Goal: Task Accomplishment & Management: Manage account settings

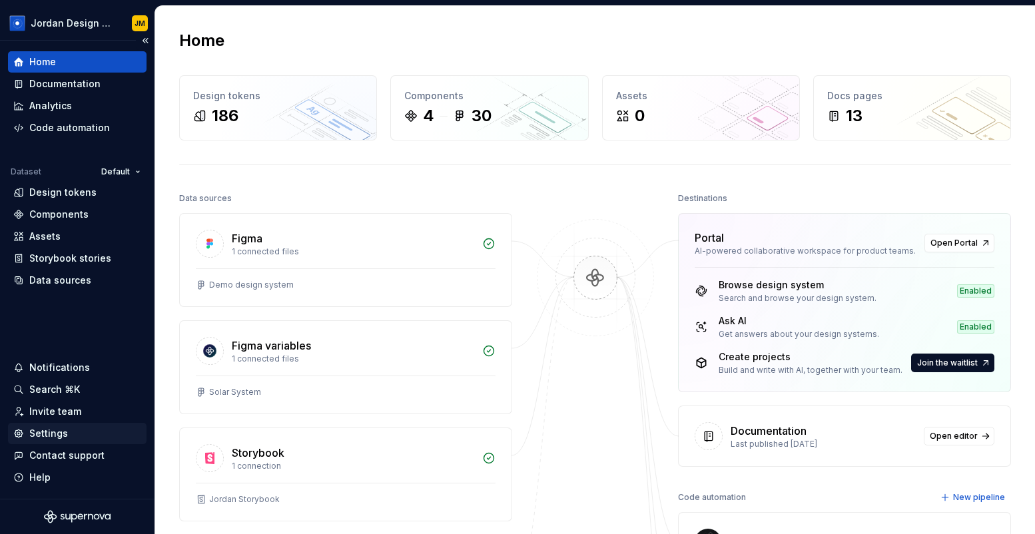
click at [61, 439] on div "Settings" at bounding box center [48, 433] width 39 height 13
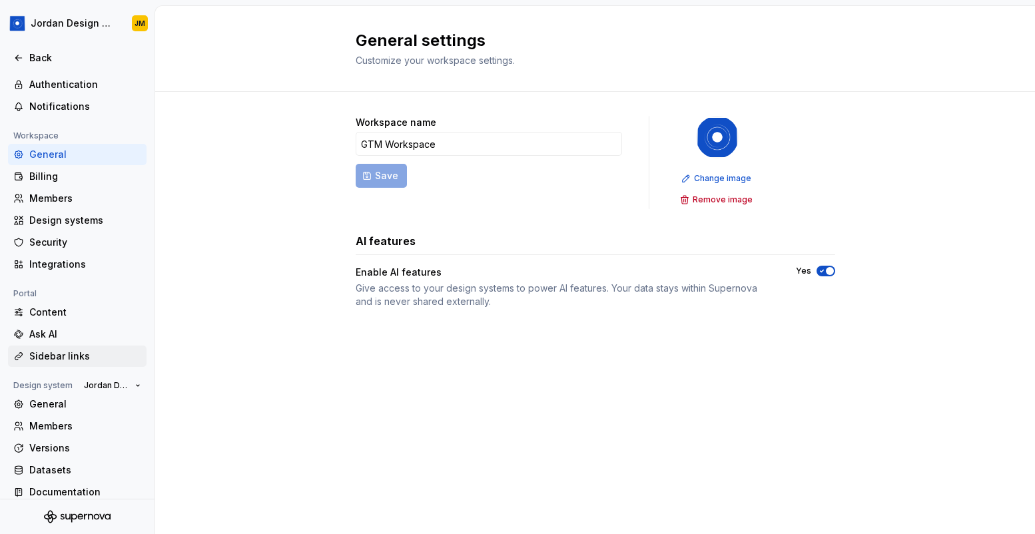
scroll to position [53, 0]
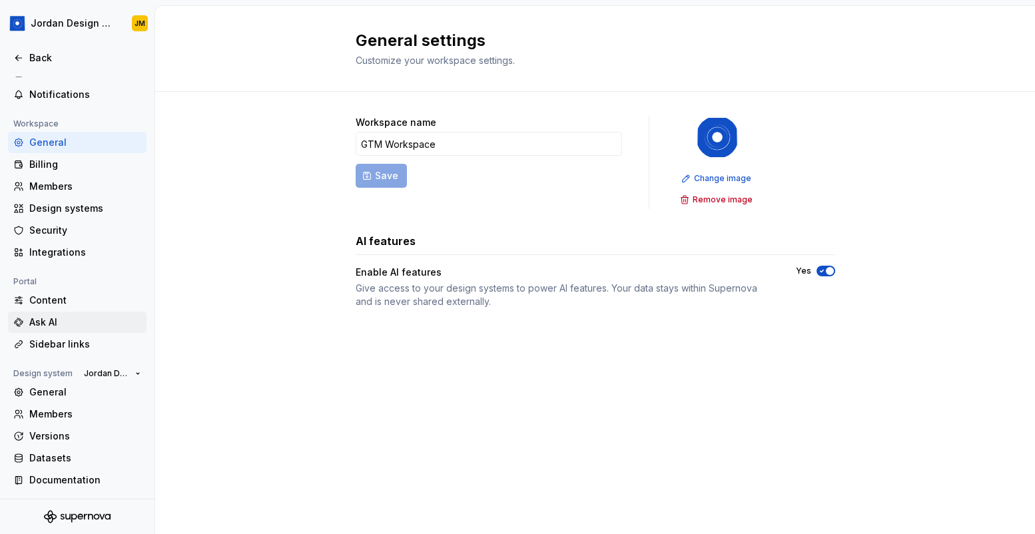
click at [47, 325] on div "Ask AI" at bounding box center [85, 322] width 112 height 13
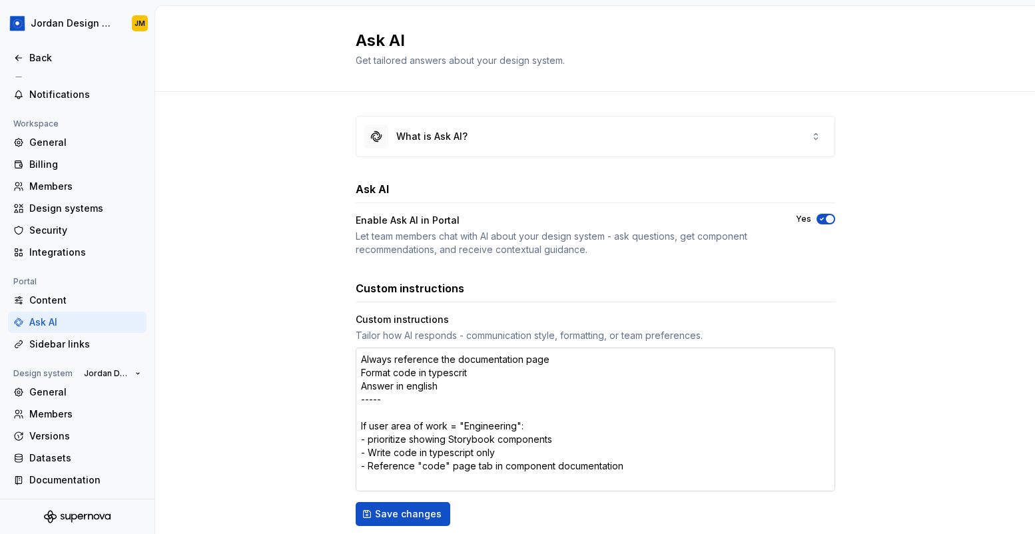
click at [453, 375] on textarea "Always reference the documentation page Format code in typescrit Answer in engl…" at bounding box center [595, 420] width 479 height 144
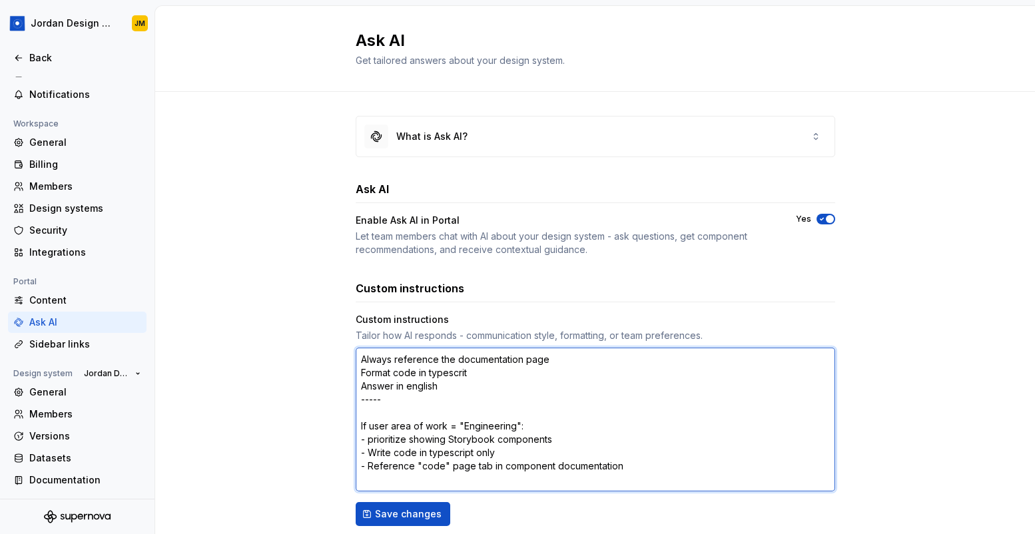
click at [463, 376] on textarea "Always reference the documentation page Format code in typescrit Answer in engl…" at bounding box center [595, 420] width 479 height 144
type textarea "*"
type textarea "Always reference the documentation page Format code in typescript Answer in eng…"
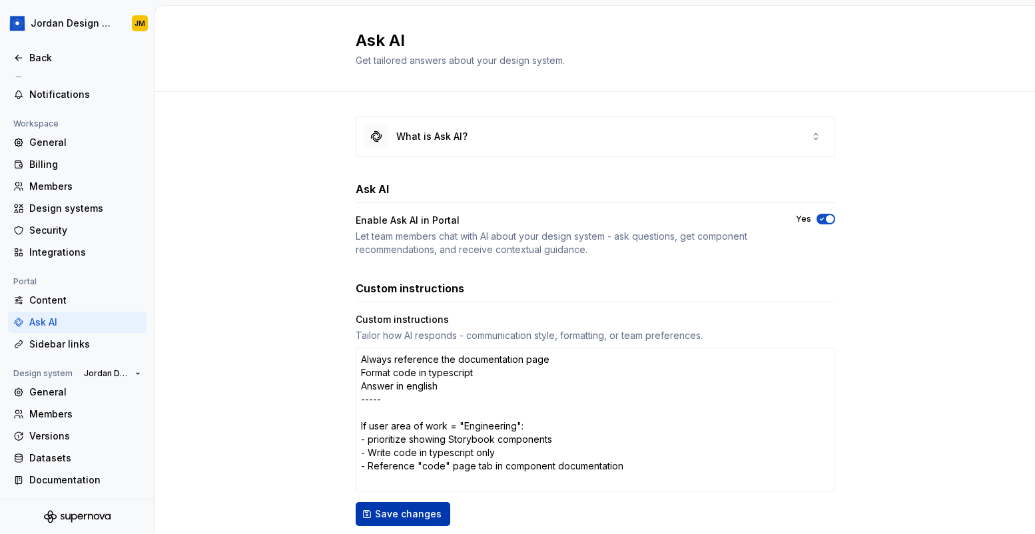
click at [417, 508] on span "Save changes" at bounding box center [408, 513] width 67 height 13
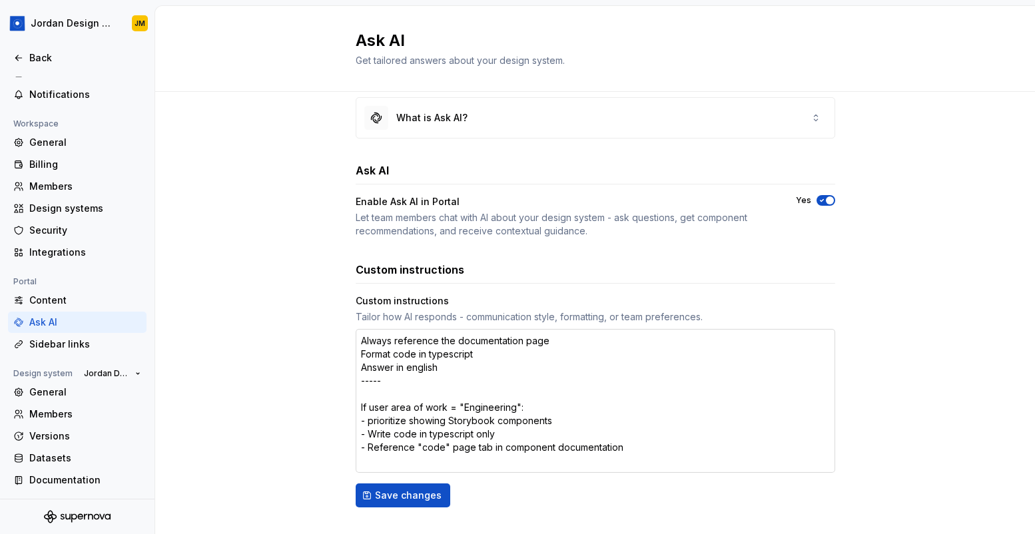
scroll to position [26, 0]
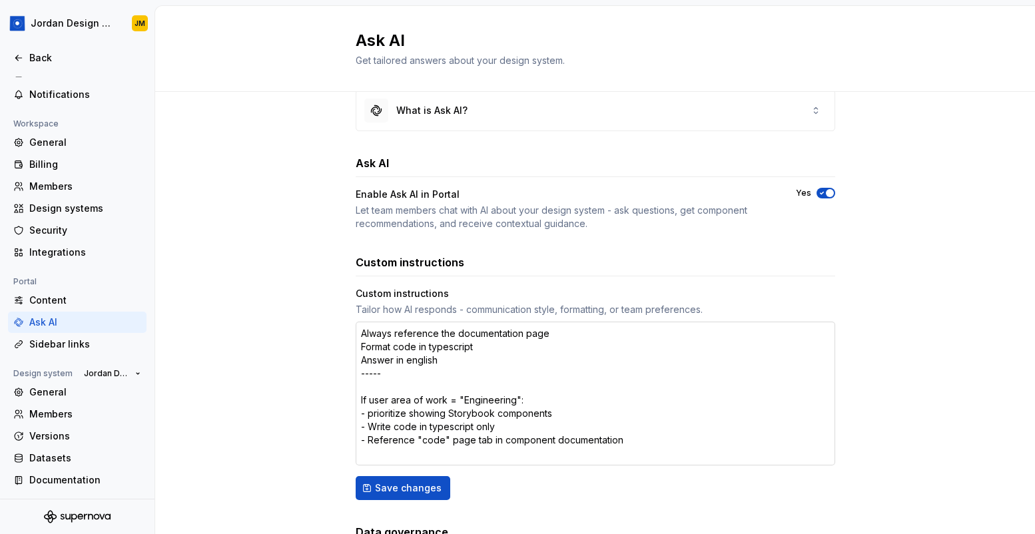
click at [447, 361] on textarea "Always reference the documentation page Format code in typescript Answer in eng…" at bounding box center [595, 394] width 479 height 144
click at [59, 145] on div "General" at bounding box center [85, 142] width 112 height 13
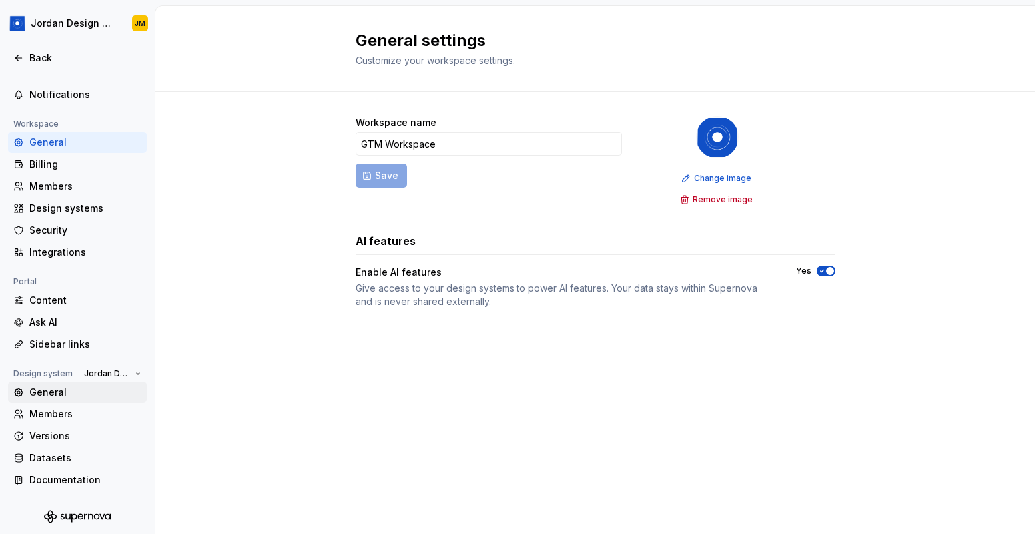
click at [57, 392] on div "General" at bounding box center [85, 392] width 112 height 13
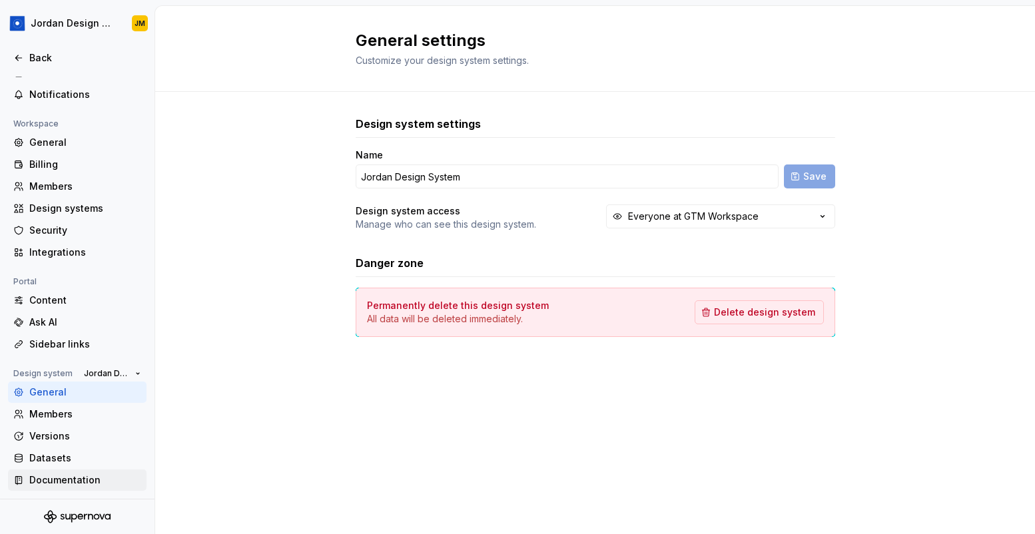
click at [91, 485] on div "Documentation" at bounding box center [85, 479] width 112 height 13
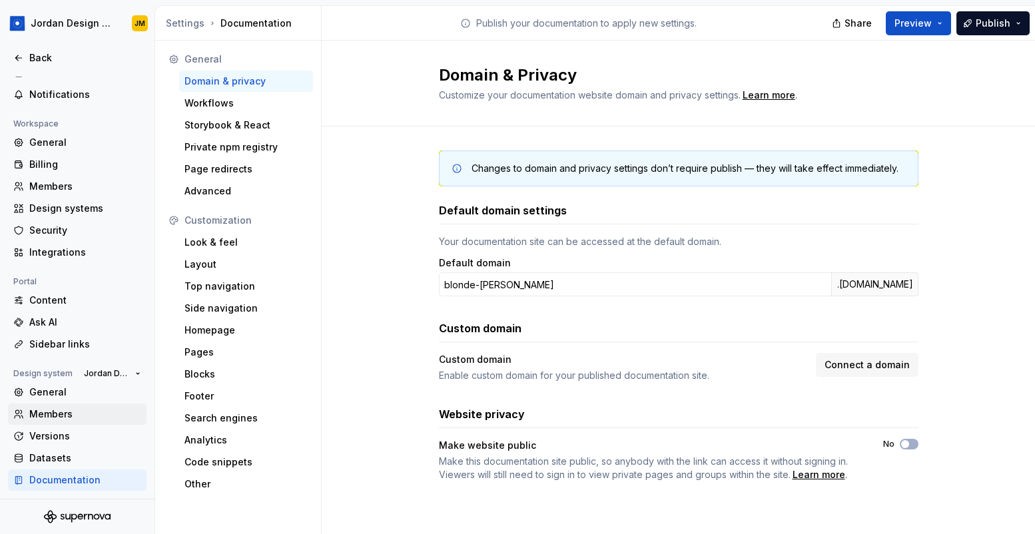
click at [55, 411] on div "Members" at bounding box center [85, 413] width 112 height 13
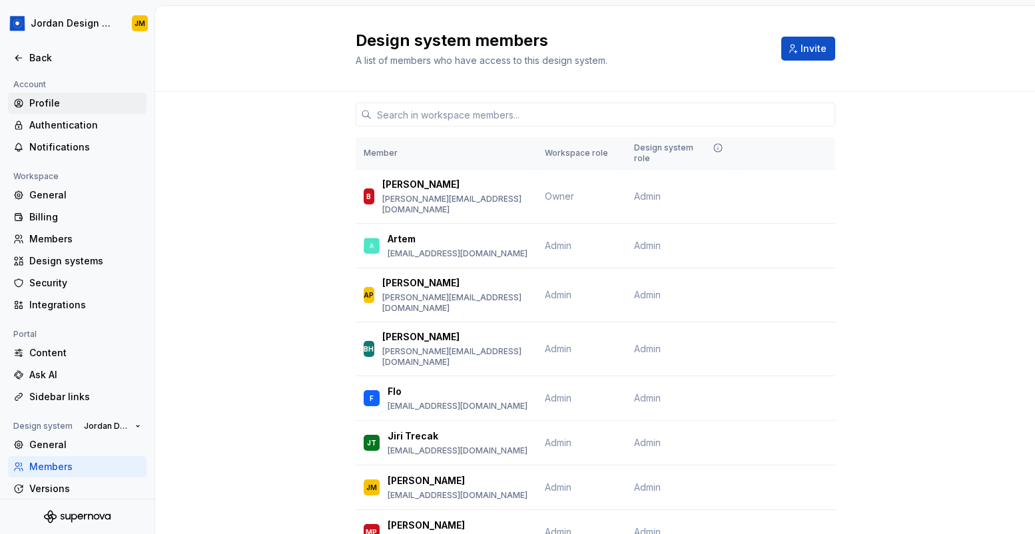
click at [56, 109] on div "Profile" at bounding box center [85, 103] width 112 height 13
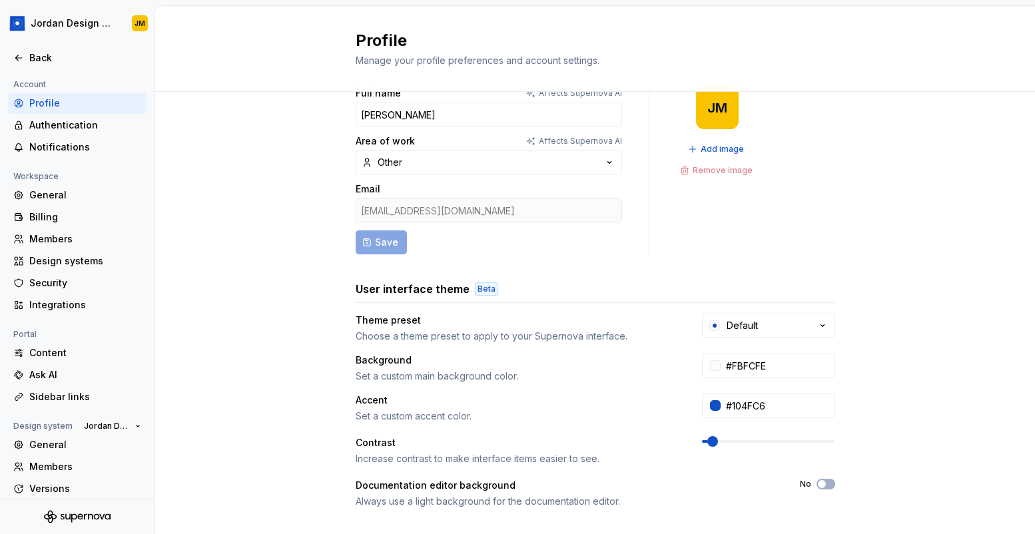
scroll to position [45, 0]
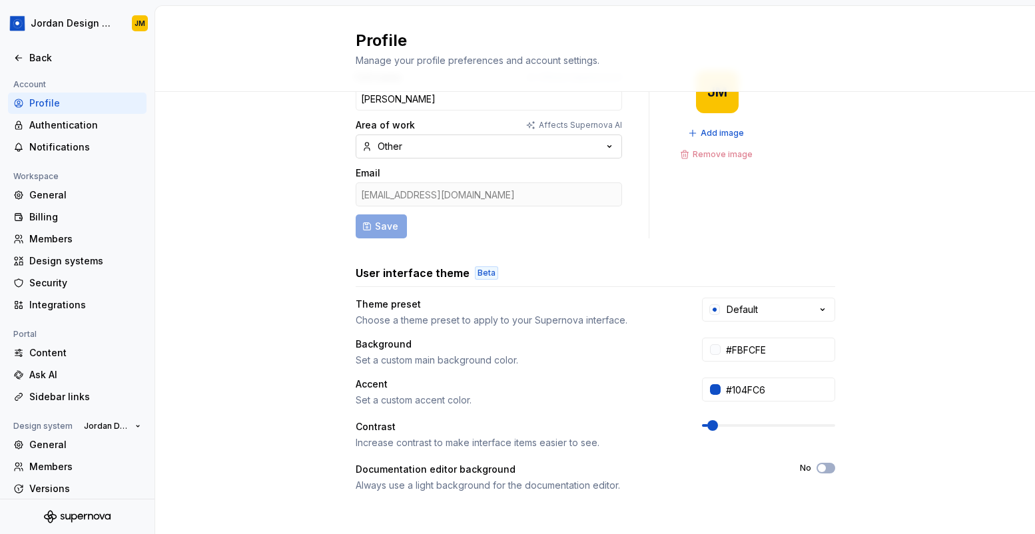
click at [458, 144] on button "Other" at bounding box center [489, 146] width 266 height 24
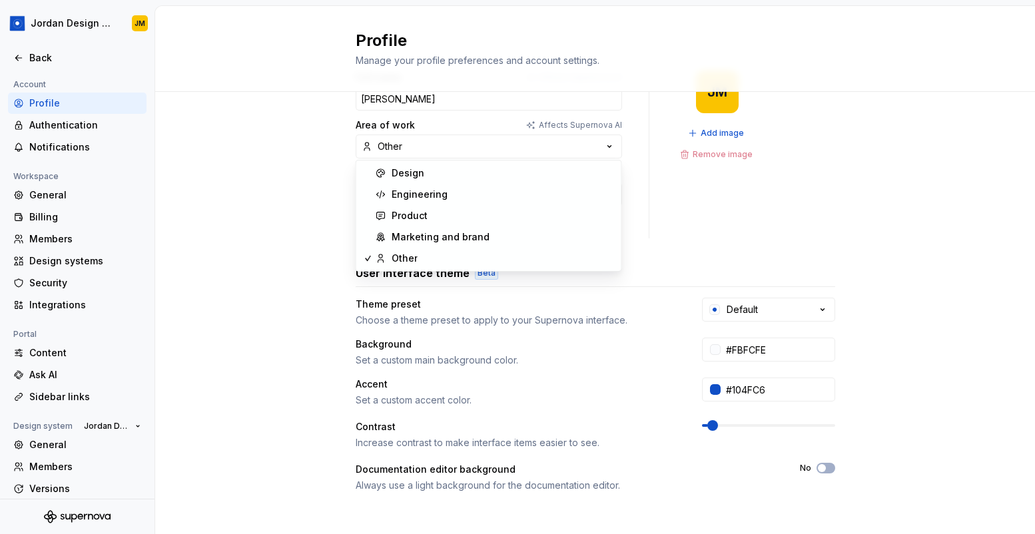
click at [270, 216] on div "Full name Affects Supernova AI [PERSON_NAME] Area of work Affects Supernova AI …" at bounding box center [595, 382] width 880 height 671
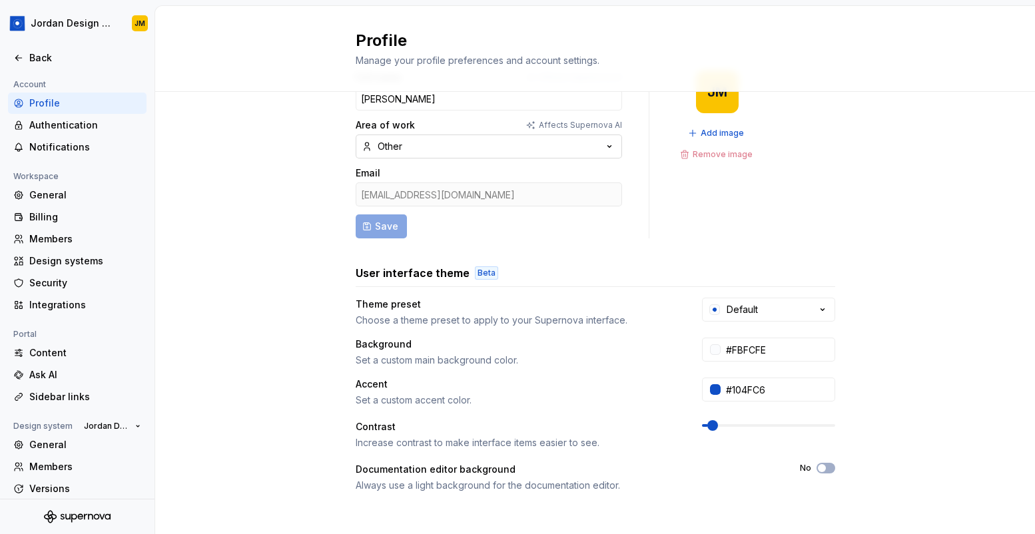
click at [445, 148] on button "Other" at bounding box center [489, 146] width 266 height 24
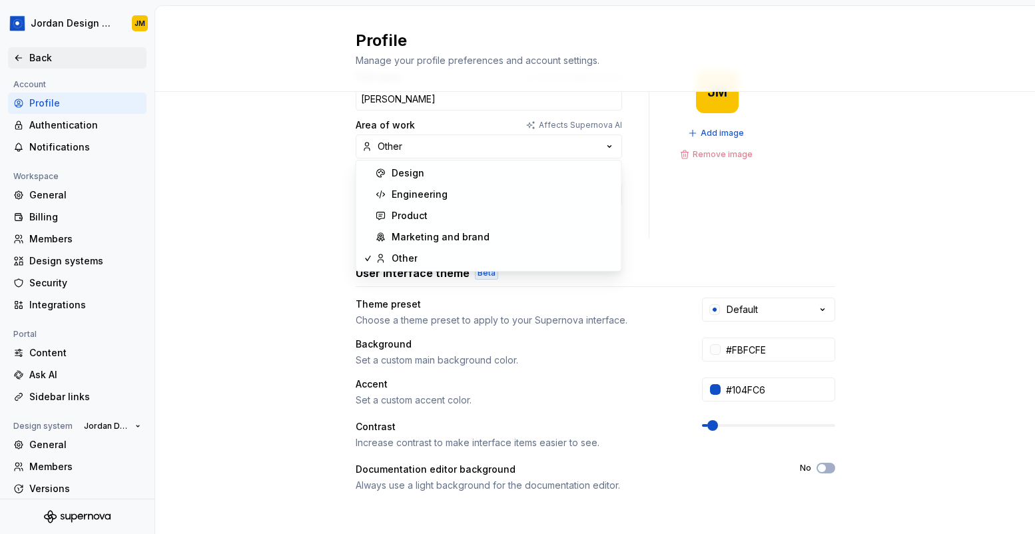
click at [45, 55] on div "Back" at bounding box center [85, 57] width 112 height 13
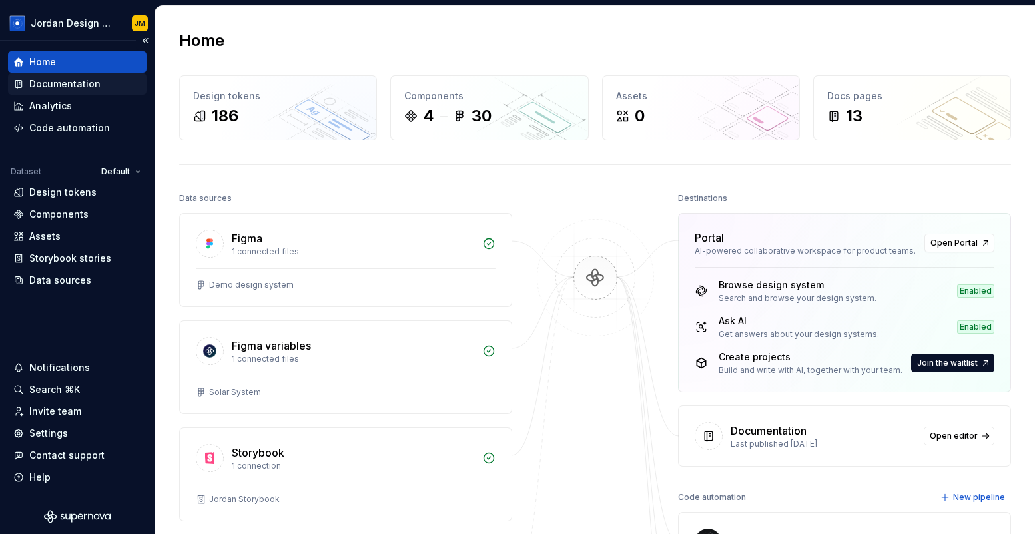
click at [75, 89] on div "Documentation" at bounding box center [64, 83] width 71 height 13
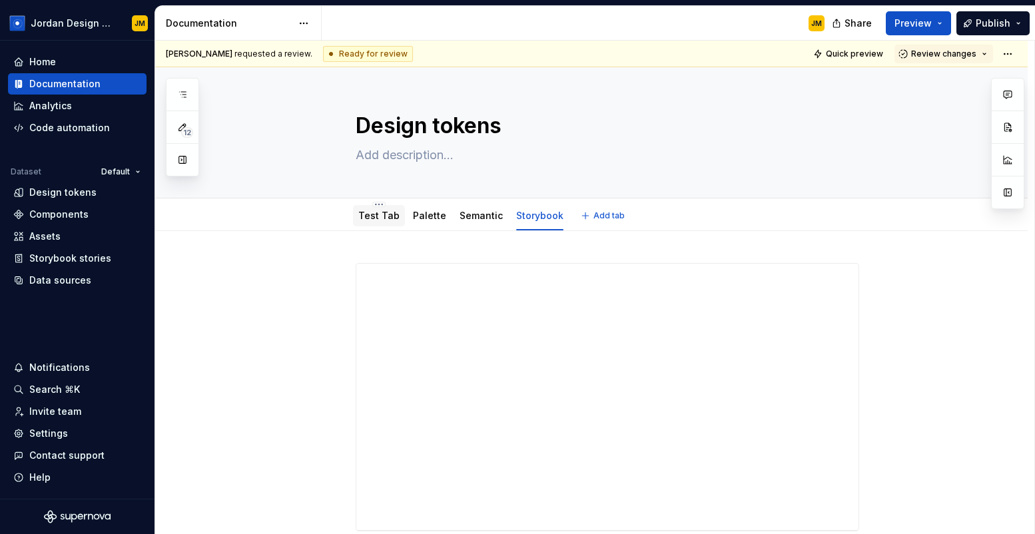
click at [390, 217] on link "Test Tab" at bounding box center [378, 215] width 41 height 11
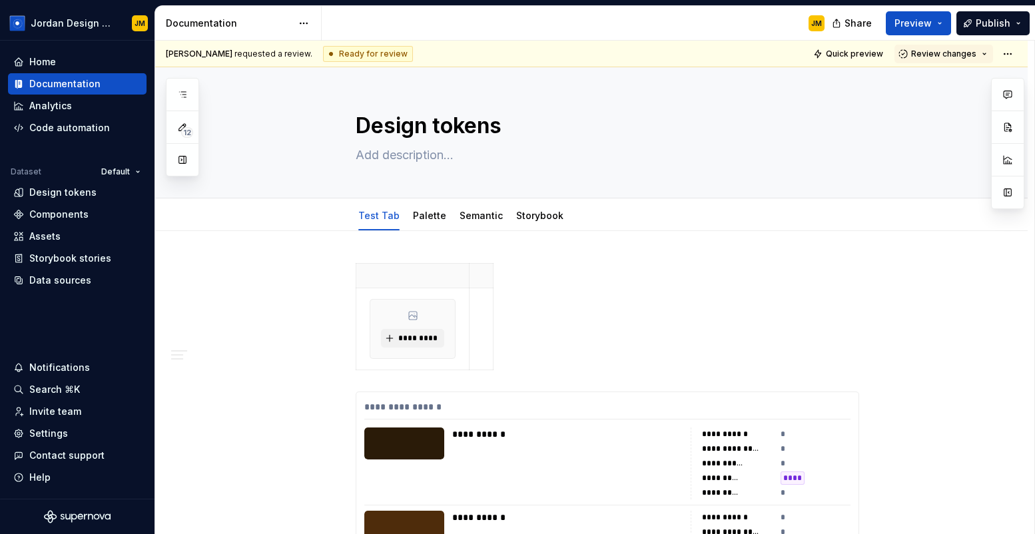
type textarea "*"
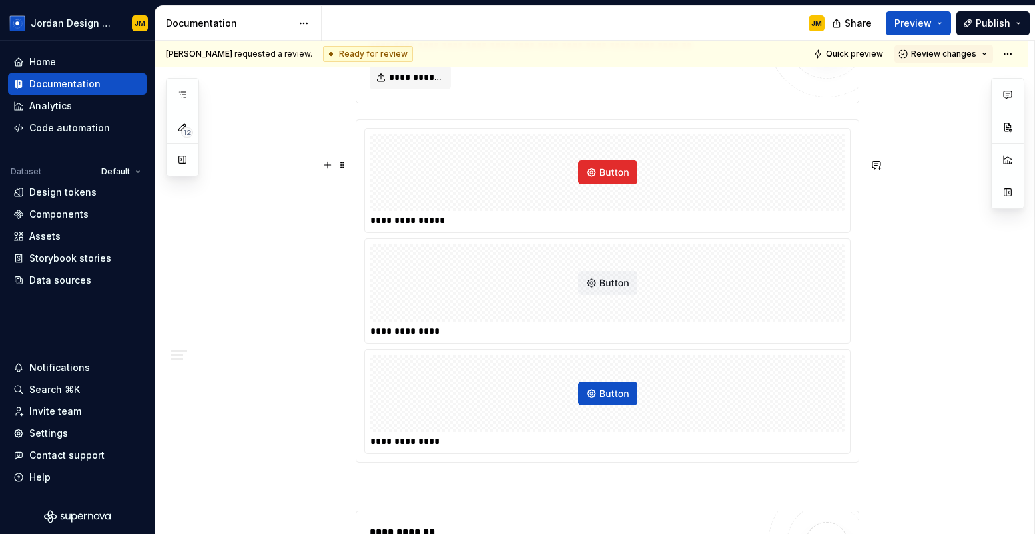
scroll to position [5190, 0]
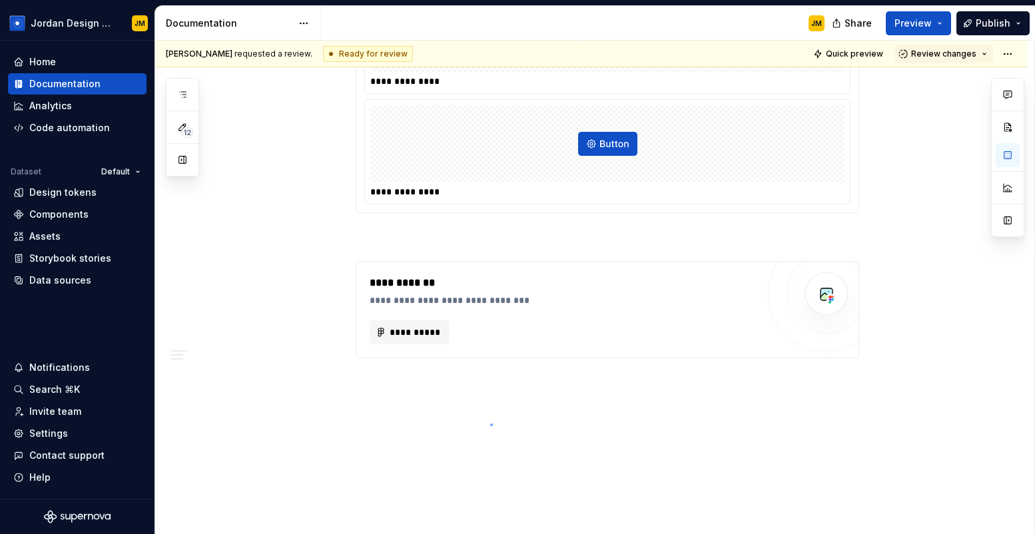
click at [490, 423] on div "**********" at bounding box center [594, 288] width 879 height 494
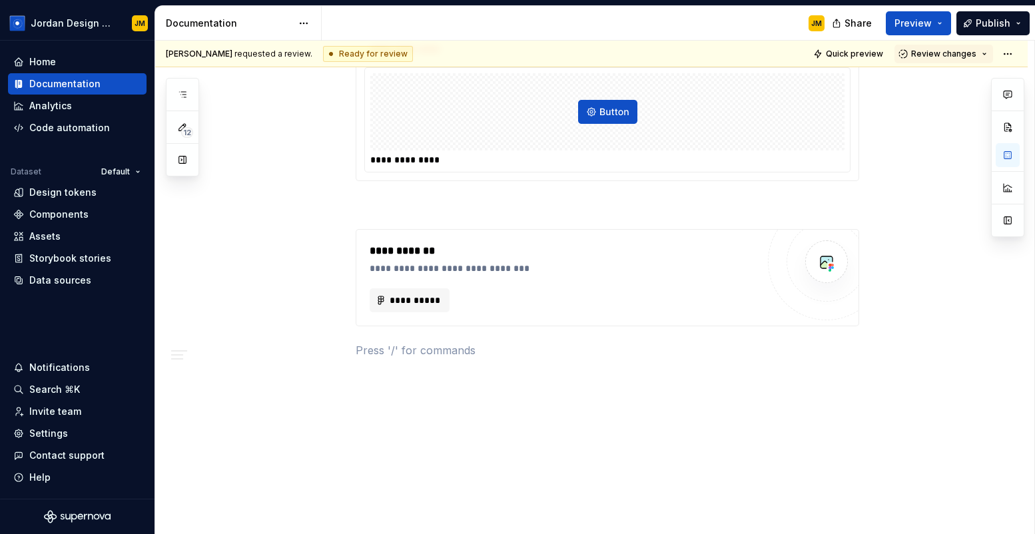
type textarea "*"
click at [71, 438] on div "Settings" at bounding box center [77, 433] width 128 height 13
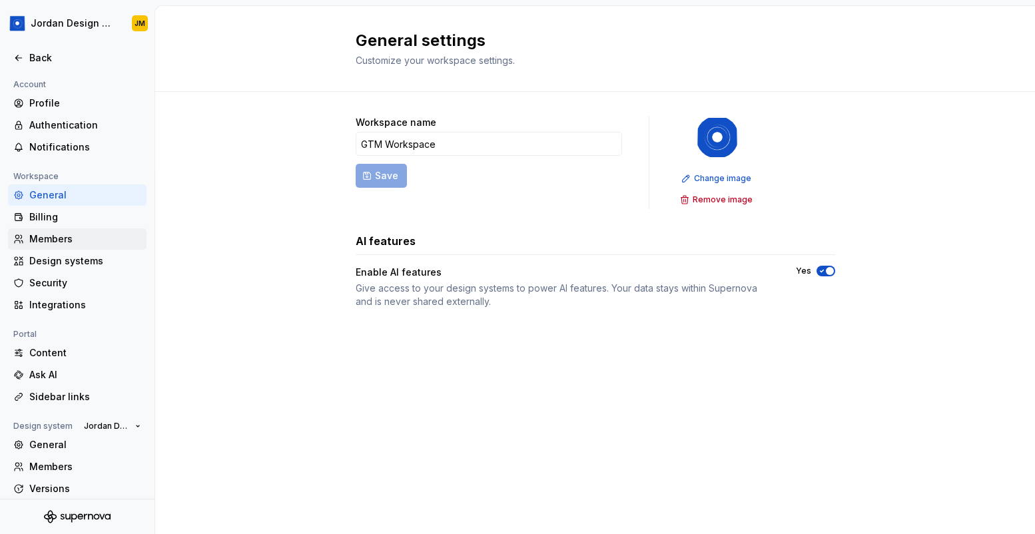
click at [105, 233] on div "Members" at bounding box center [85, 238] width 112 height 13
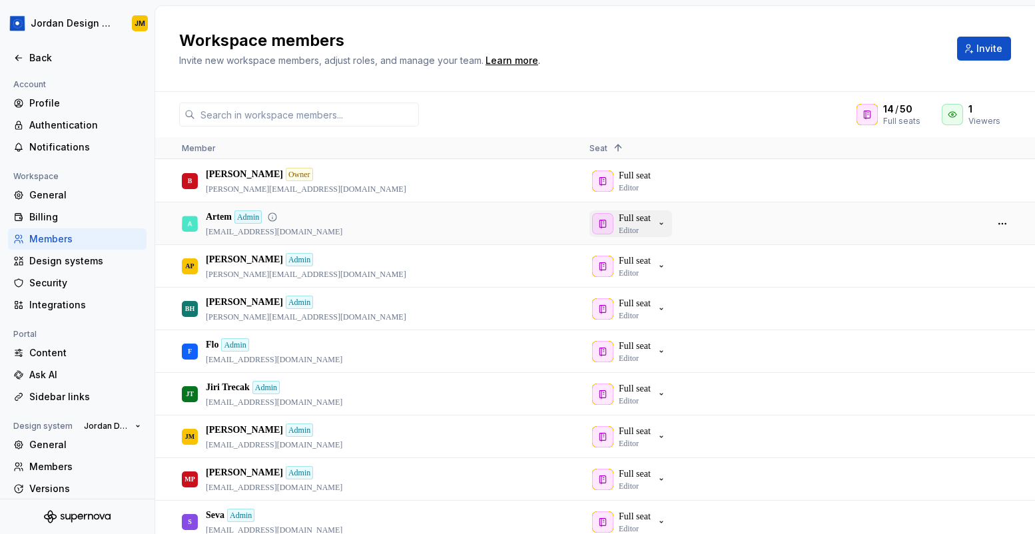
click at [663, 224] on icon "button" at bounding box center [661, 223] width 11 height 11
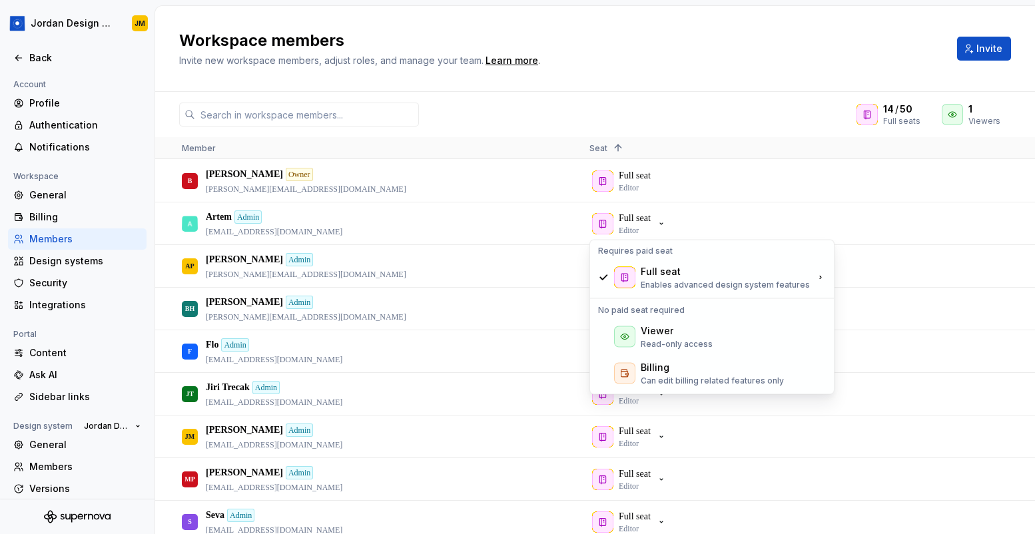
click at [704, 126] on div "14 / 50 Full seats 1 Viewers" at bounding box center [595, 115] width 880 height 24
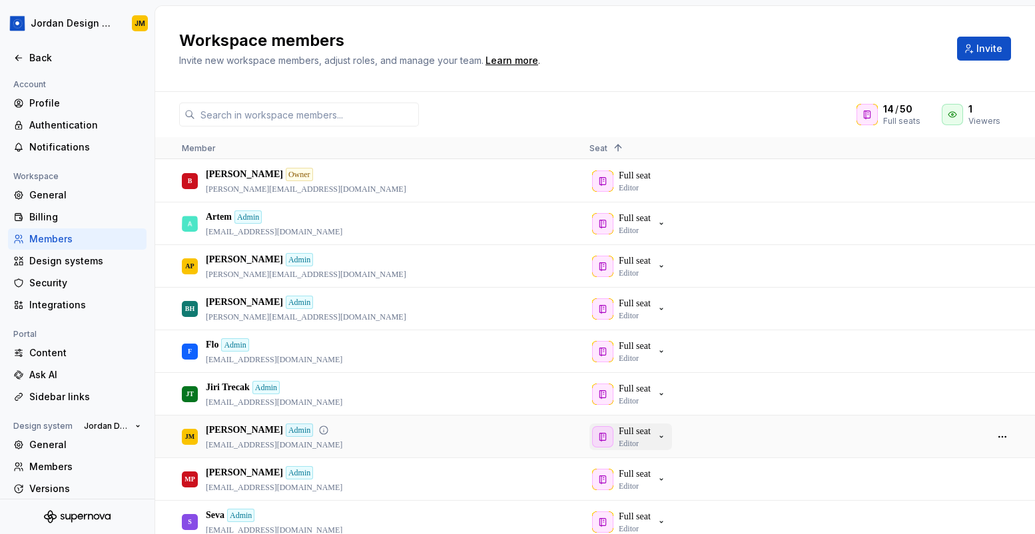
click at [666, 434] on icon "button" at bounding box center [661, 436] width 11 height 11
